Goal: Navigation & Orientation: Find specific page/section

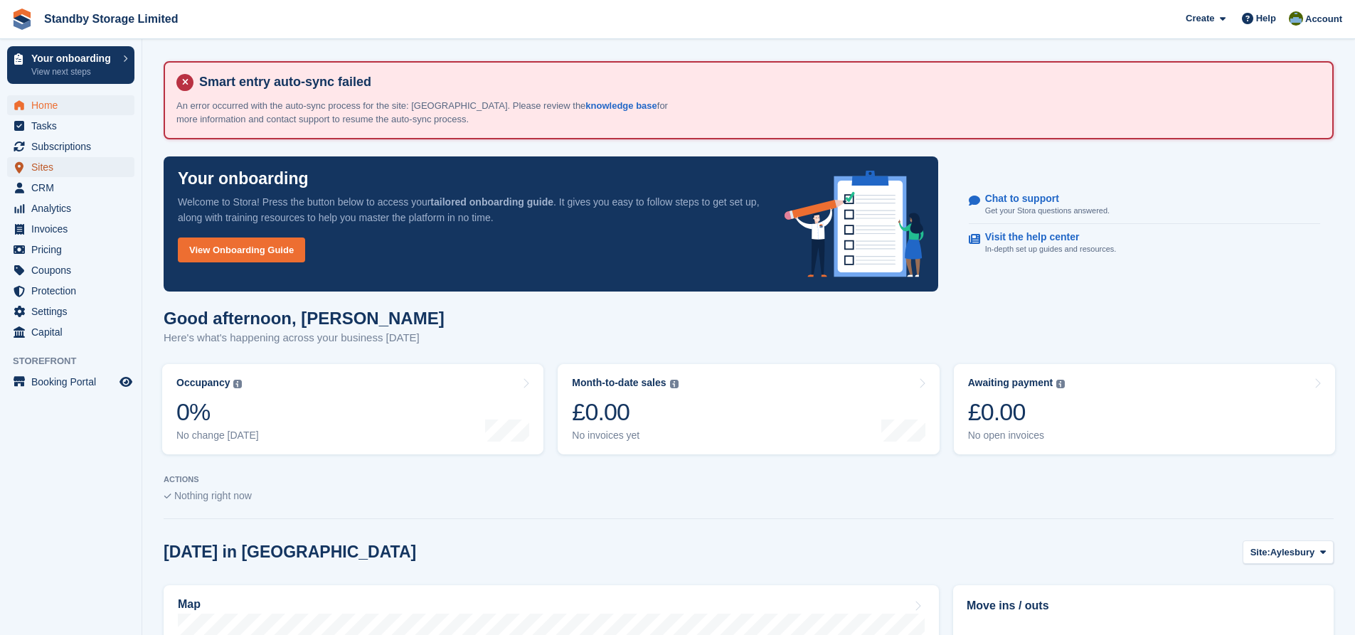
click at [73, 166] on span "Sites" at bounding box center [73, 167] width 85 height 20
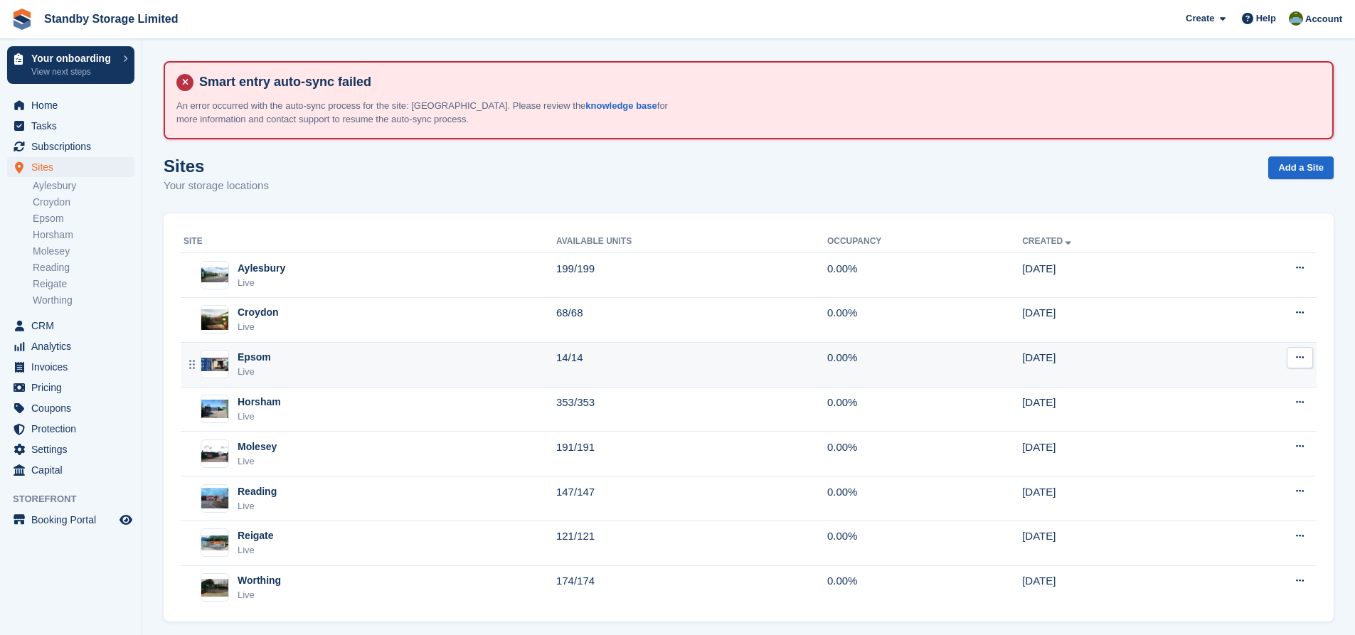
scroll to position [16, 0]
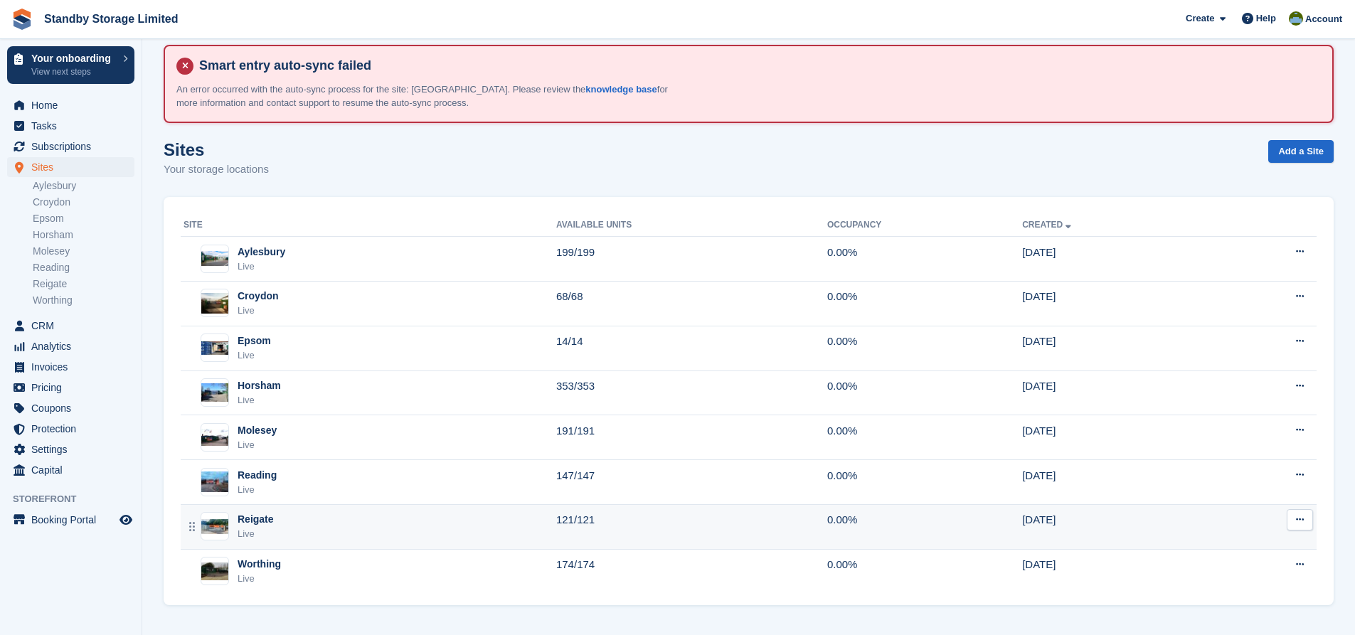
click at [339, 528] on div "Reigate Live" at bounding box center [369, 526] width 373 height 29
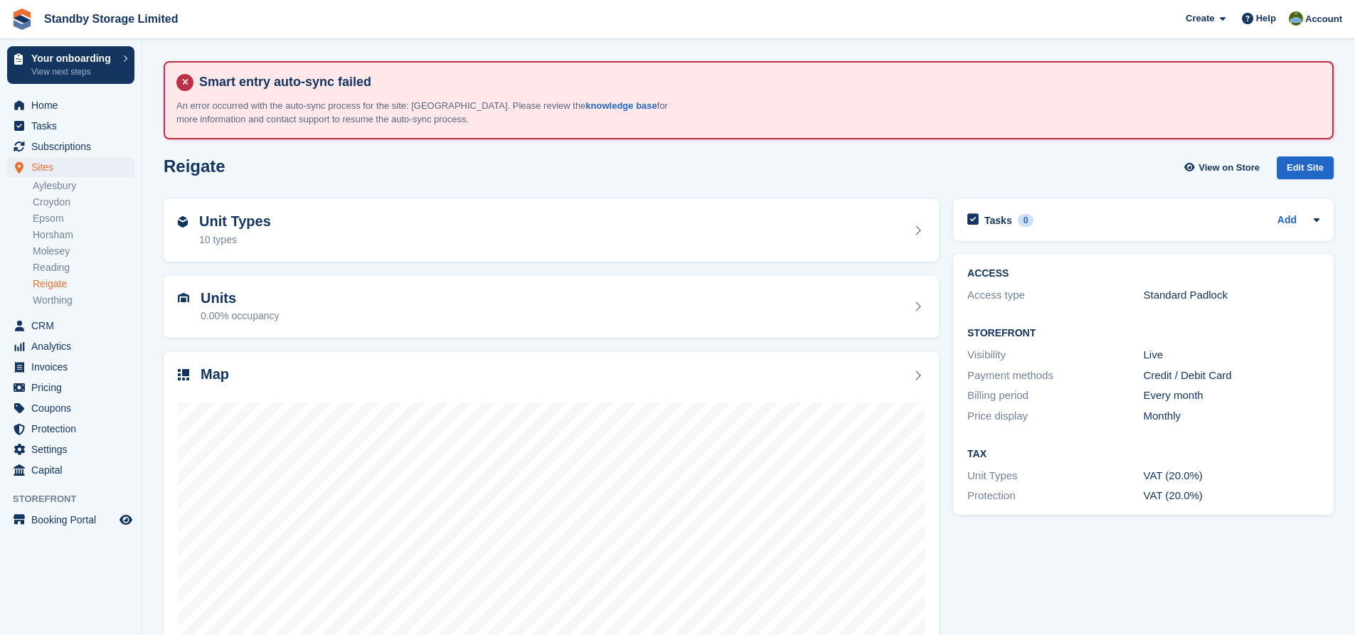
scroll to position [67, 0]
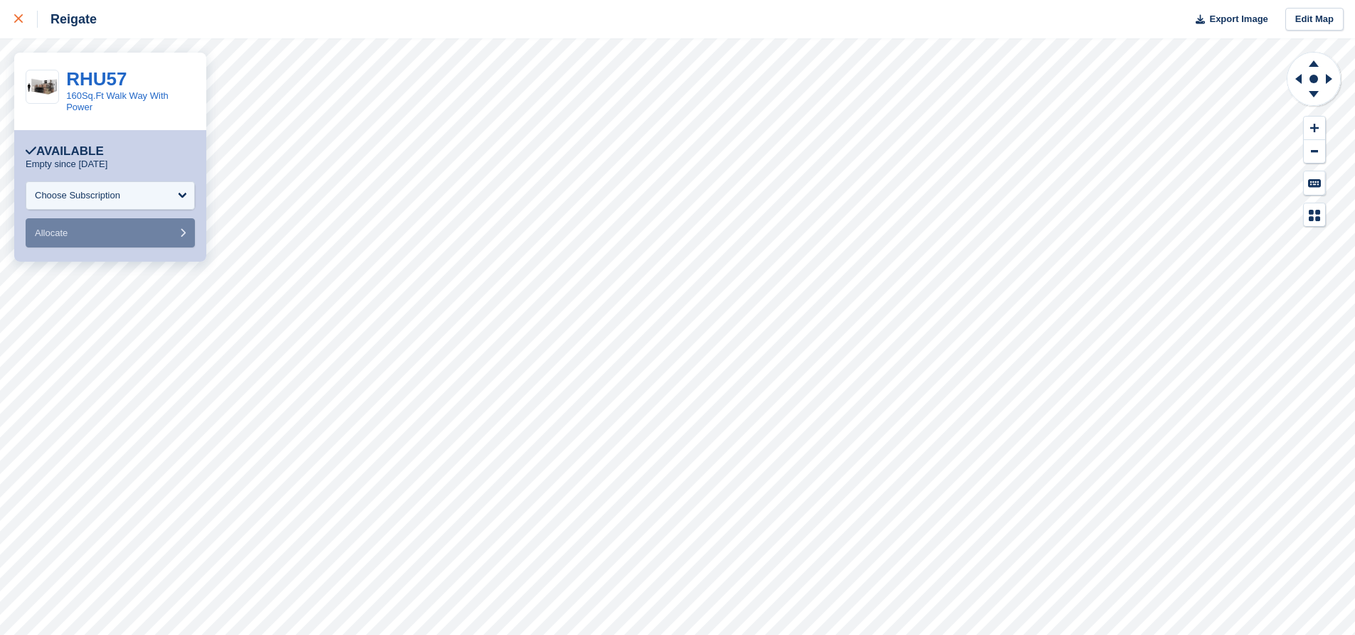
click at [19, 19] on icon at bounding box center [18, 18] width 9 height 9
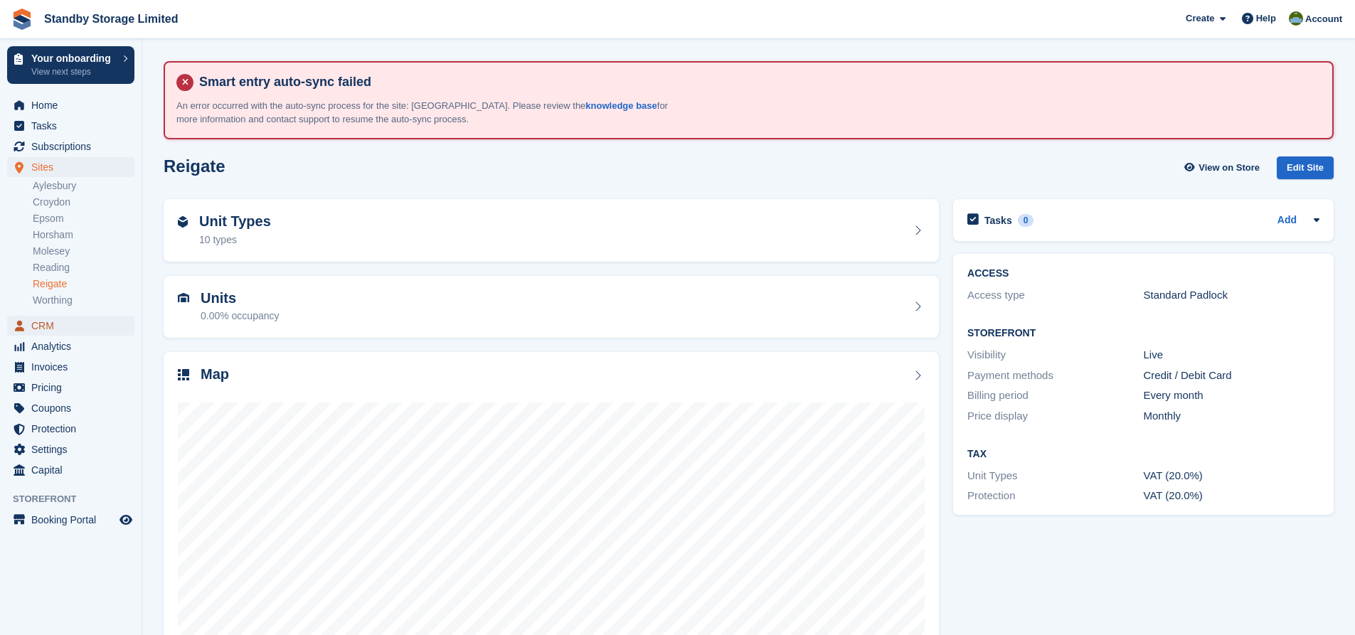
click at [48, 328] on span "CRM" at bounding box center [73, 326] width 85 height 20
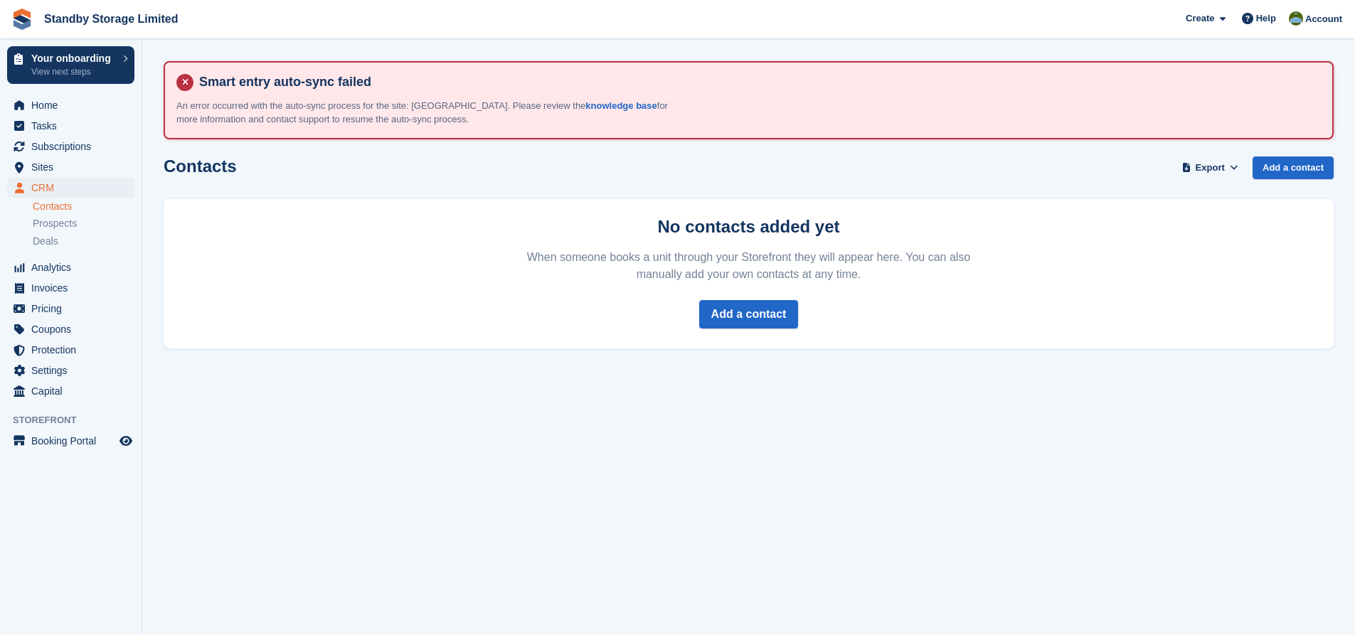
click at [553, 165] on div "Contacts Export Export Contacts Export a CSV of all Contacts which match the cu…" at bounding box center [749, 176] width 1170 height 41
click at [75, 107] on span "Home" at bounding box center [73, 105] width 85 height 20
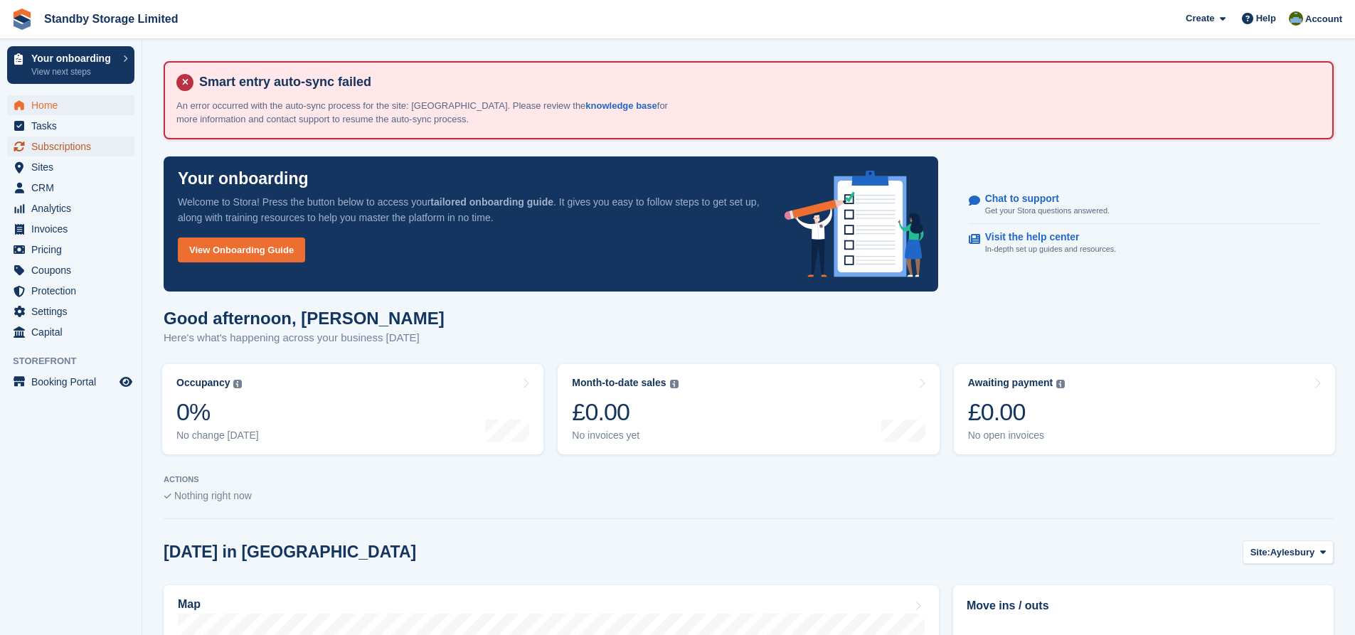
click at [57, 151] on span "Subscriptions" at bounding box center [73, 147] width 85 height 20
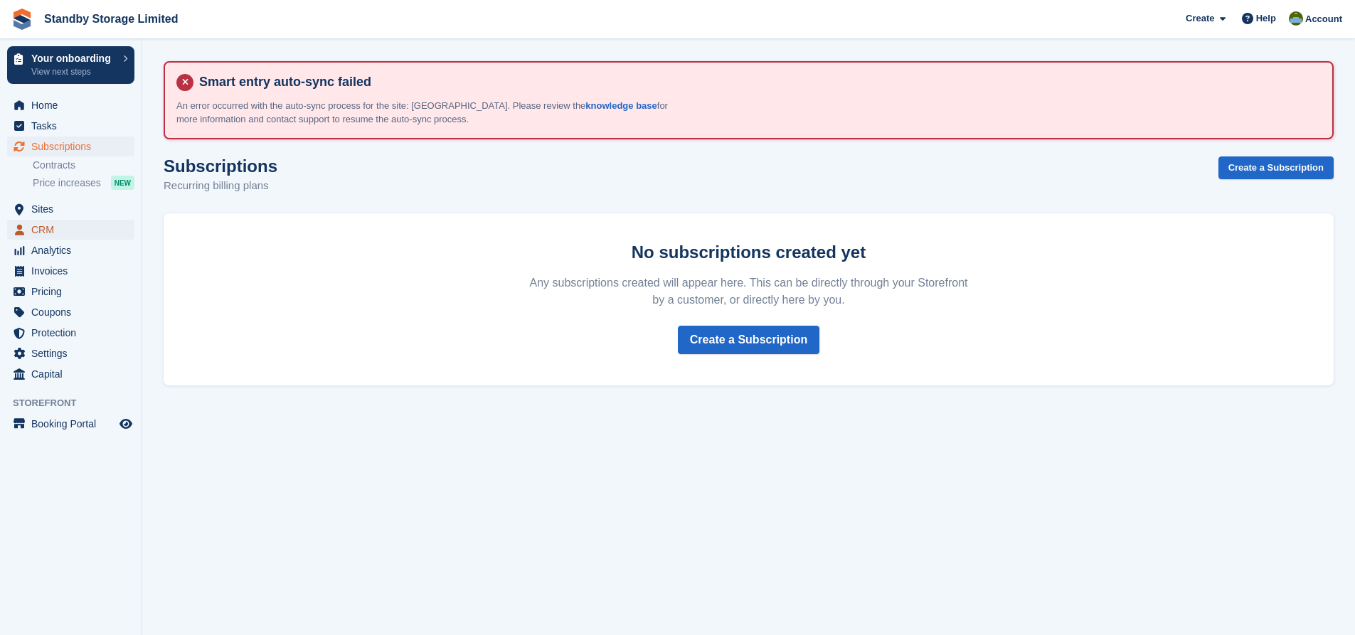
click at [60, 223] on span "CRM" at bounding box center [73, 230] width 85 height 20
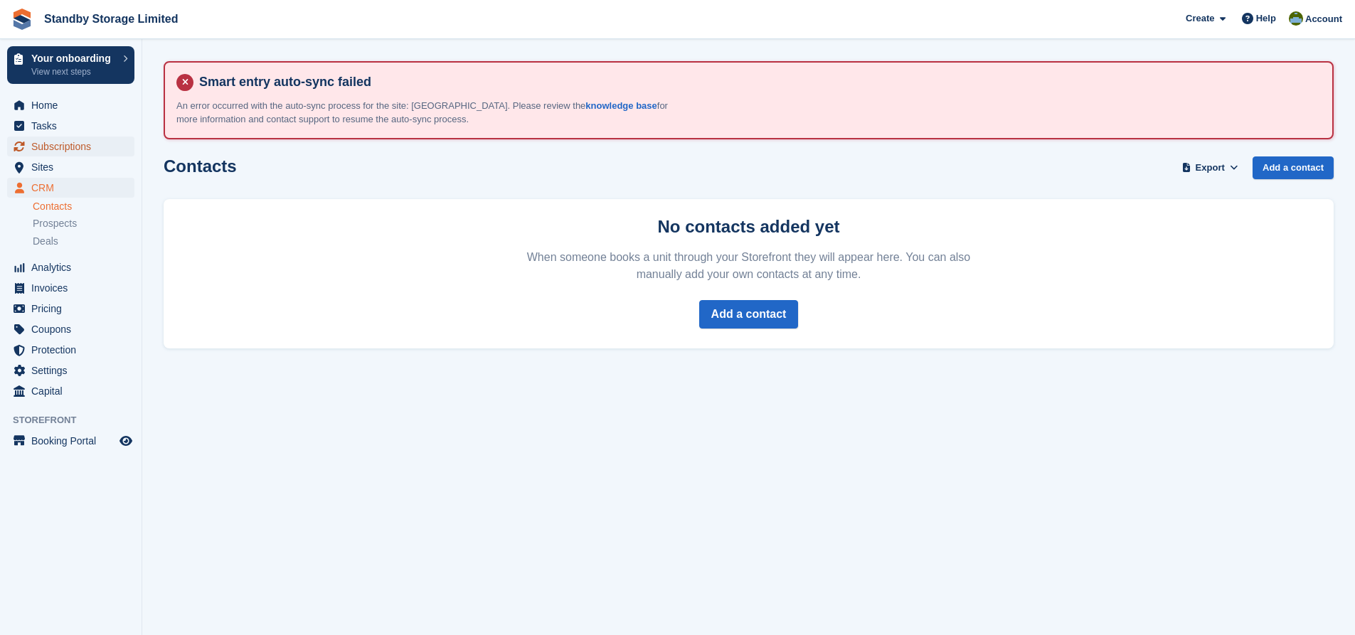
click at [58, 153] on span "Subscriptions" at bounding box center [73, 147] width 85 height 20
